Goal: Task Accomplishment & Management: Manage account settings

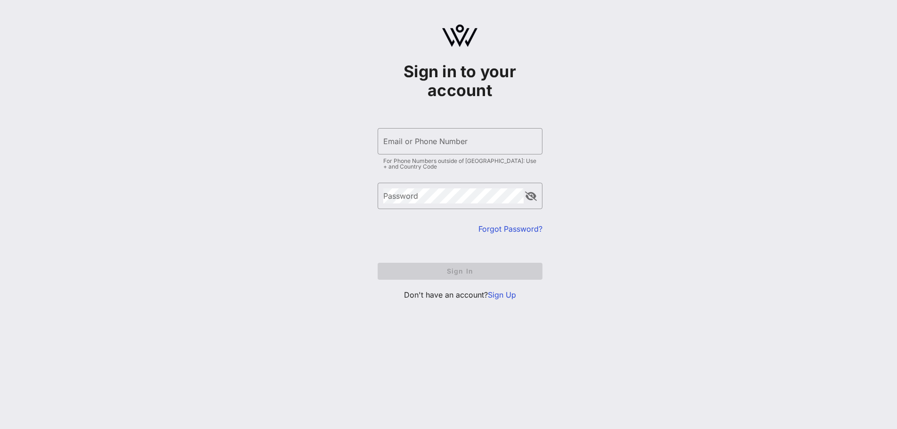
click at [430, 144] on div "Email or Phone Number" at bounding box center [460, 141] width 154 height 26
type input "[EMAIL_ADDRESS][DOMAIN_NAME]"
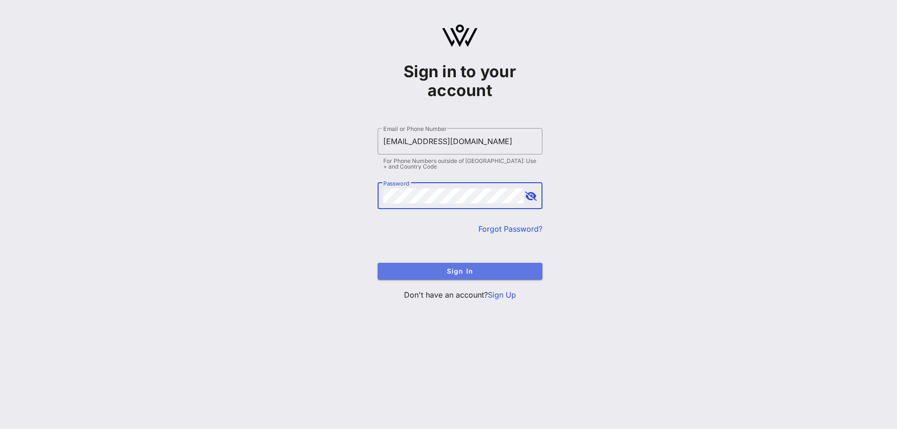
click at [436, 273] on span "Sign In" at bounding box center [460, 271] width 150 height 8
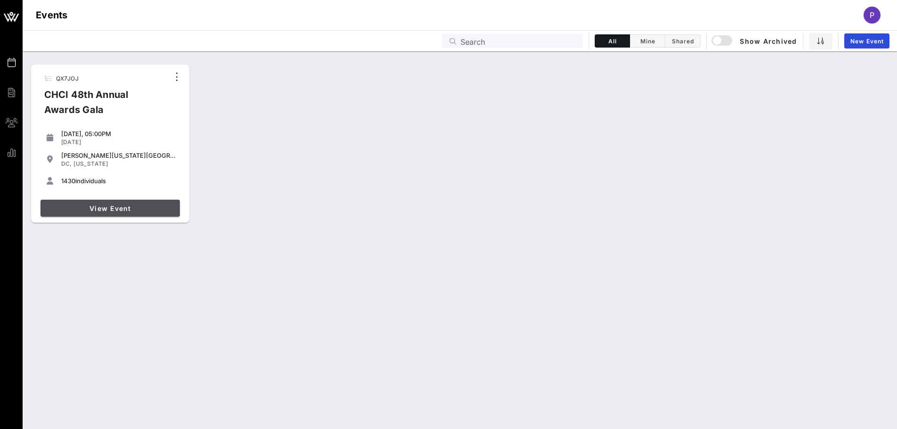
click at [95, 207] on span "View Event" at bounding box center [110, 208] width 132 height 8
